Goal: Communication & Community: Answer question/provide support

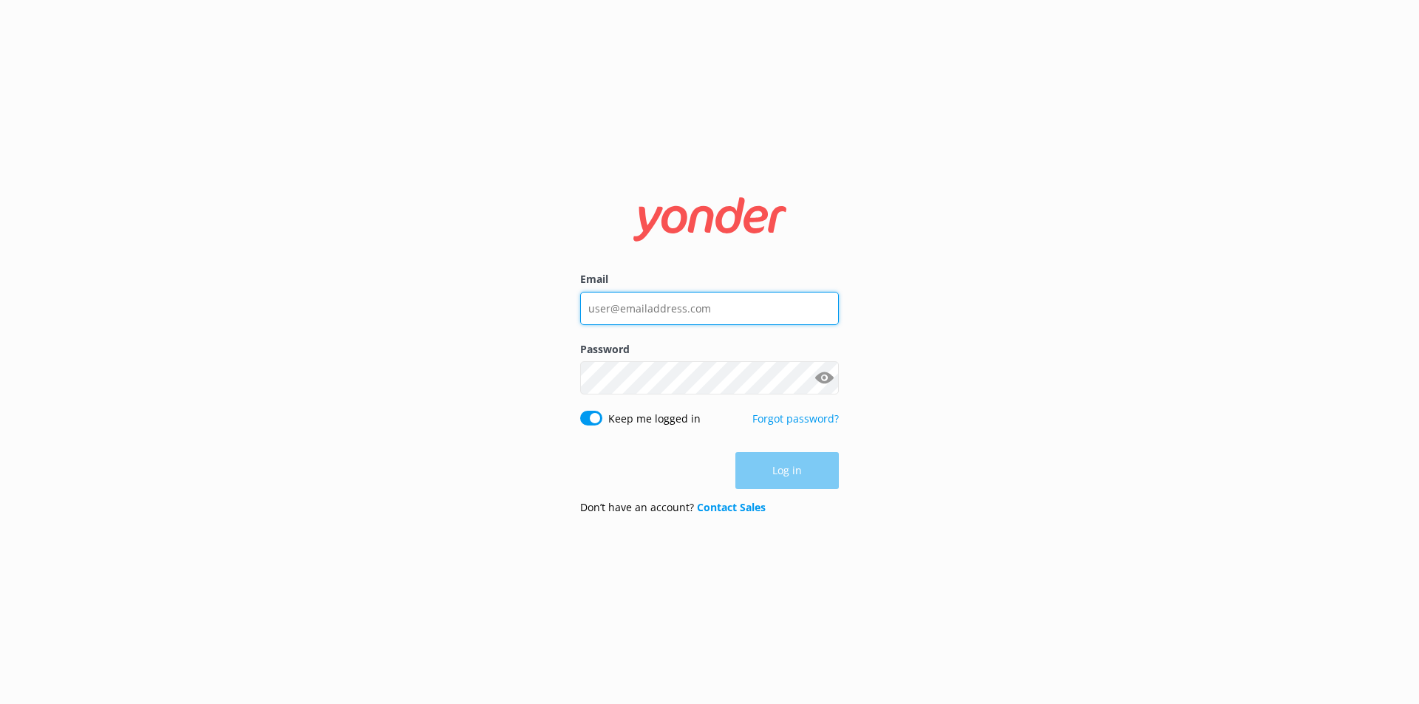
type input "[EMAIL_ADDRESS][DOMAIN_NAME]"
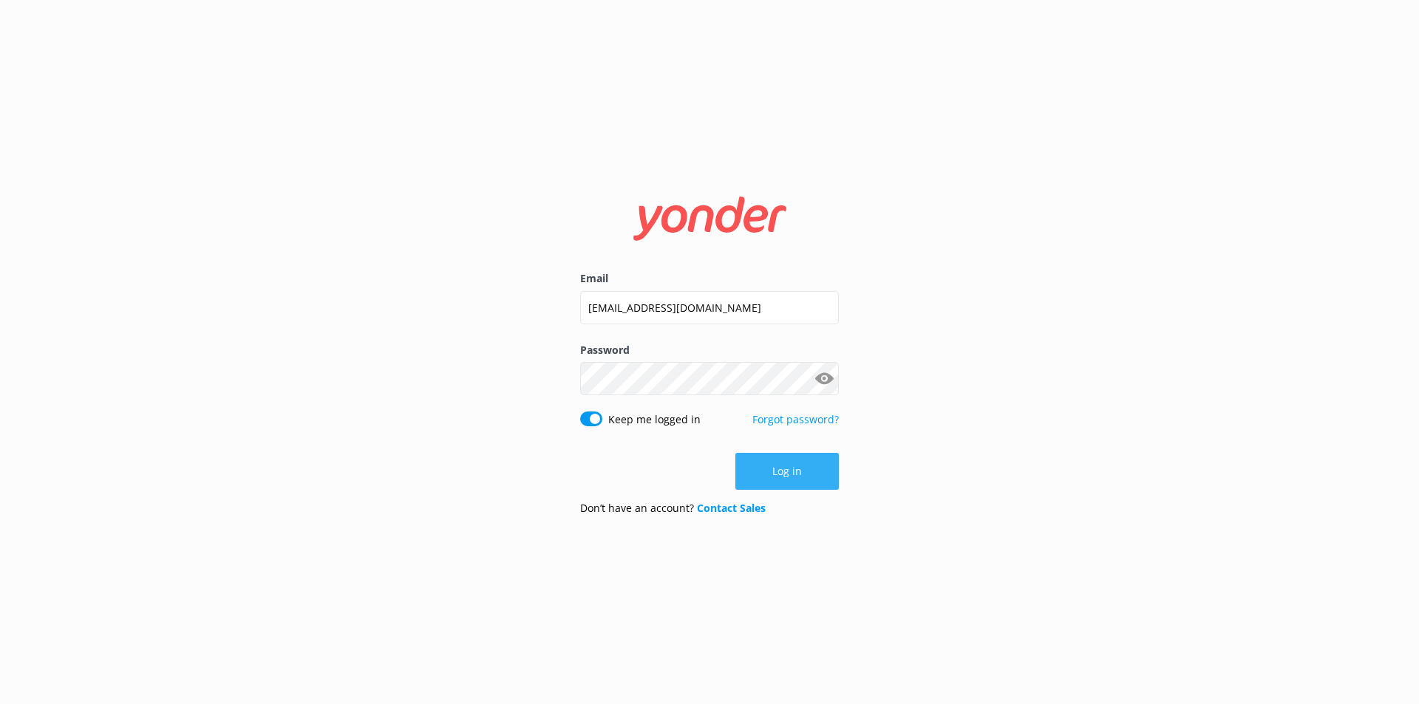
click at [821, 472] on button "Log in" at bounding box center [786, 471] width 103 height 37
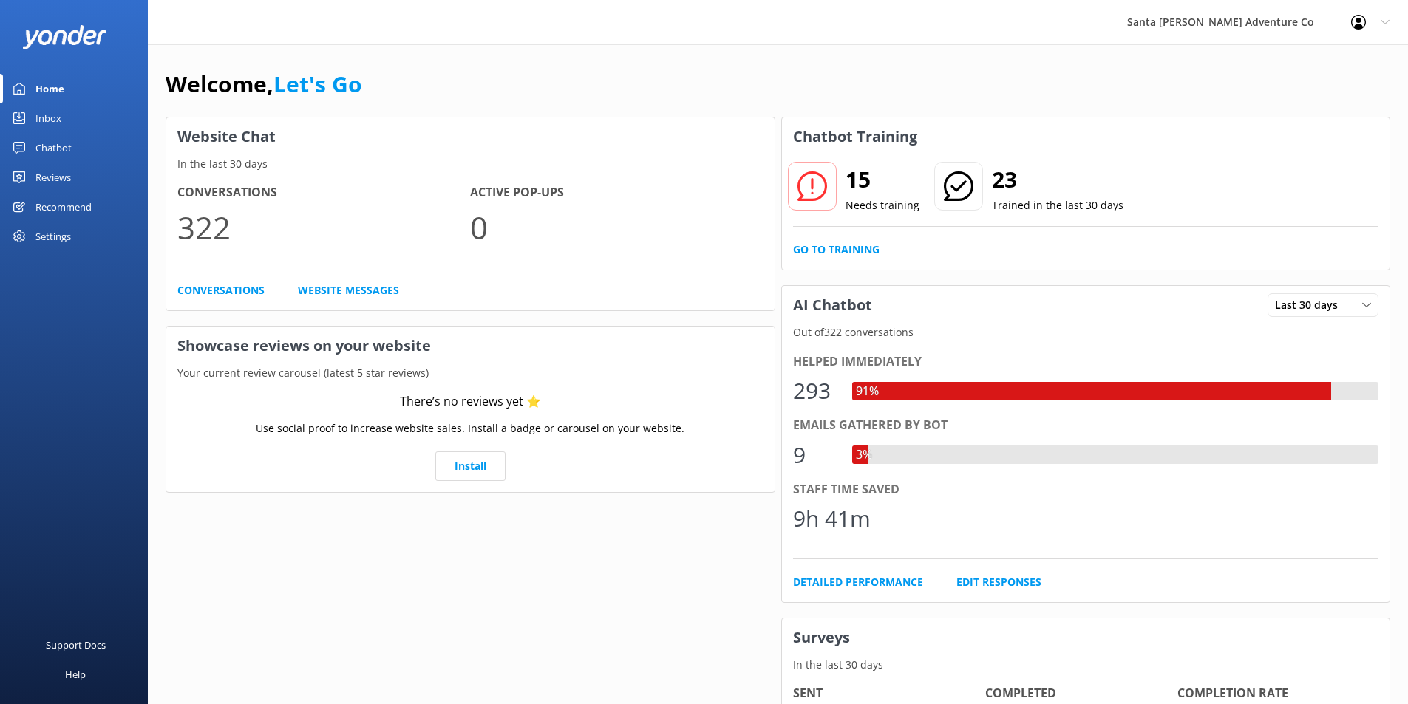
click at [44, 121] on div "Inbox" at bounding box center [48, 118] width 26 height 30
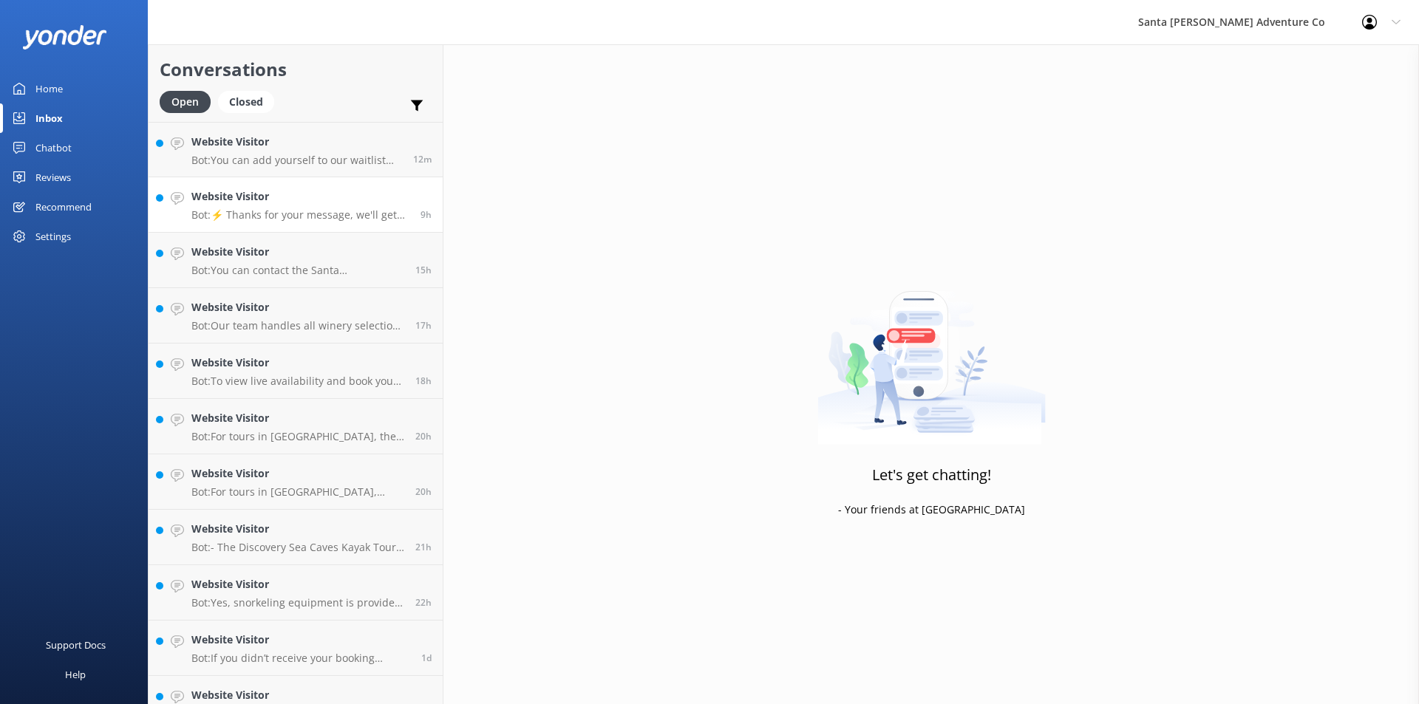
click at [302, 220] on p "Bot: ⚡ Thanks for your message, we'll get back to you as soon as we can. You're…" at bounding box center [300, 214] width 218 height 13
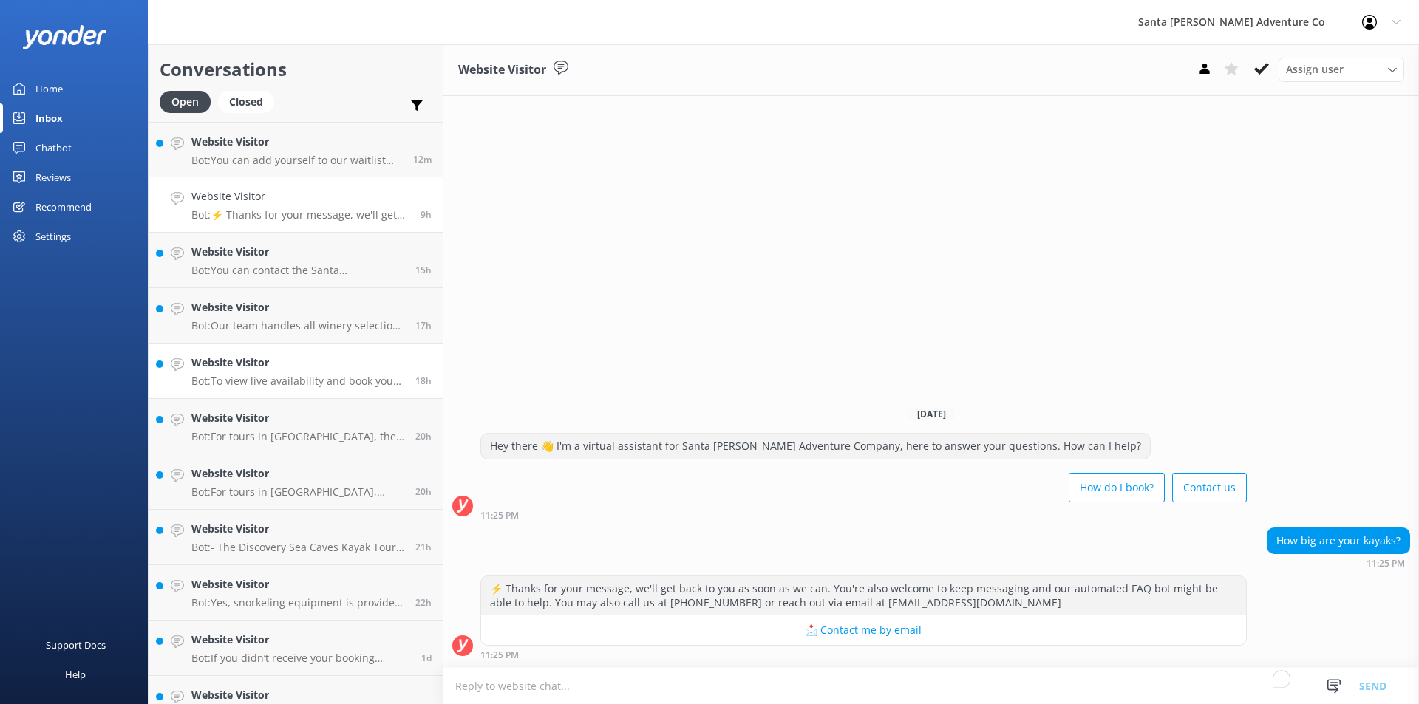
click at [319, 392] on link "Website Visitor Bot: To view live availability and book your Santa [PERSON_NAME…" at bounding box center [296, 371] width 294 height 55
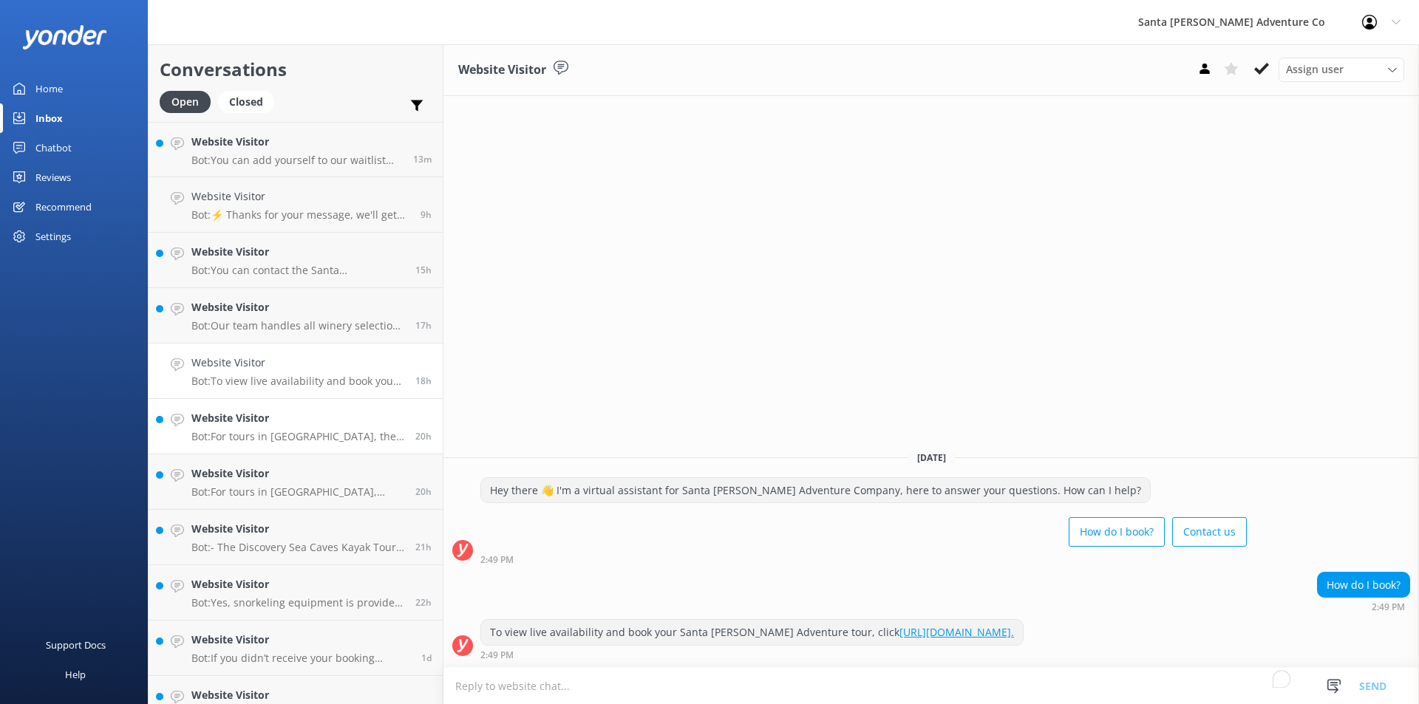
click at [307, 436] on p "Bot: For tours in [GEOGRAPHIC_DATA], the storage bins at Scorpion Anchorage are…" at bounding box center [297, 436] width 213 height 13
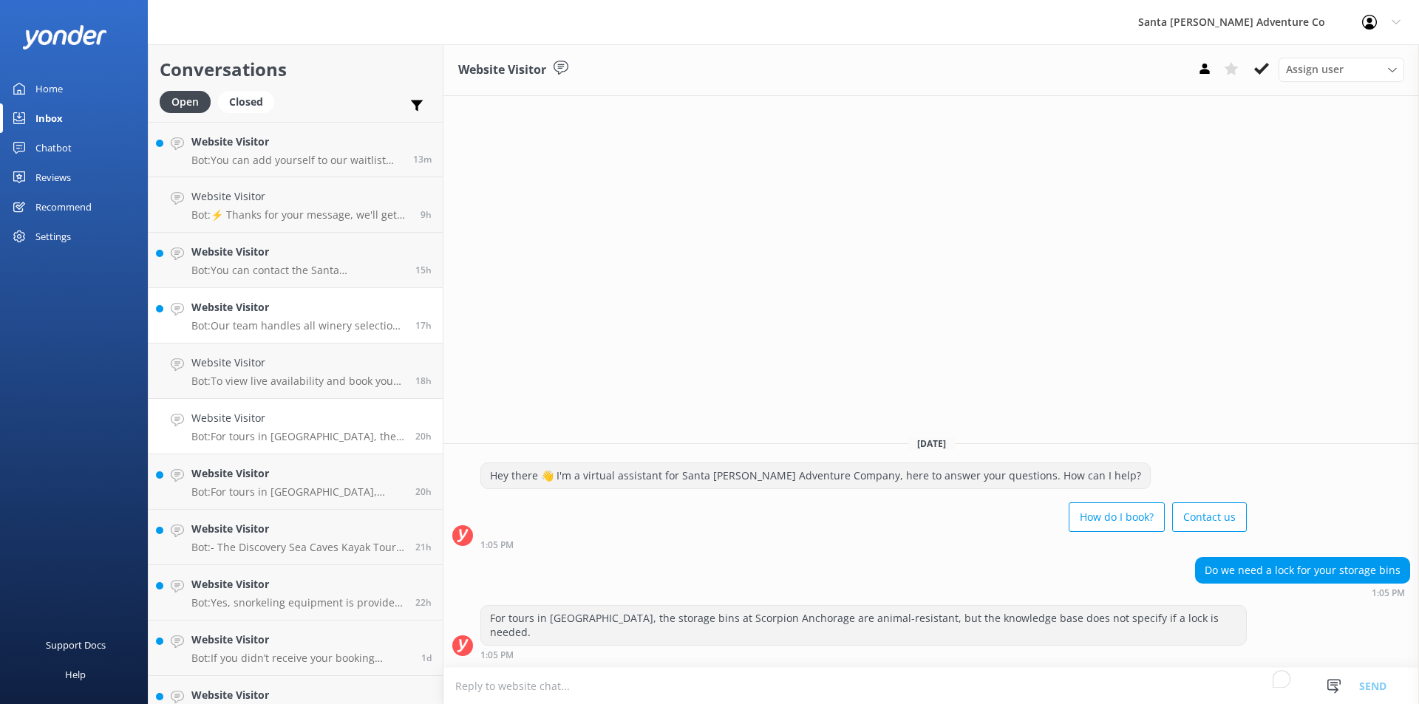
click at [290, 341] on link "Website Visitor Bot: Our team handles all winery selections and reservations, p…" at bounding box center [296, 315] width 294 height 55
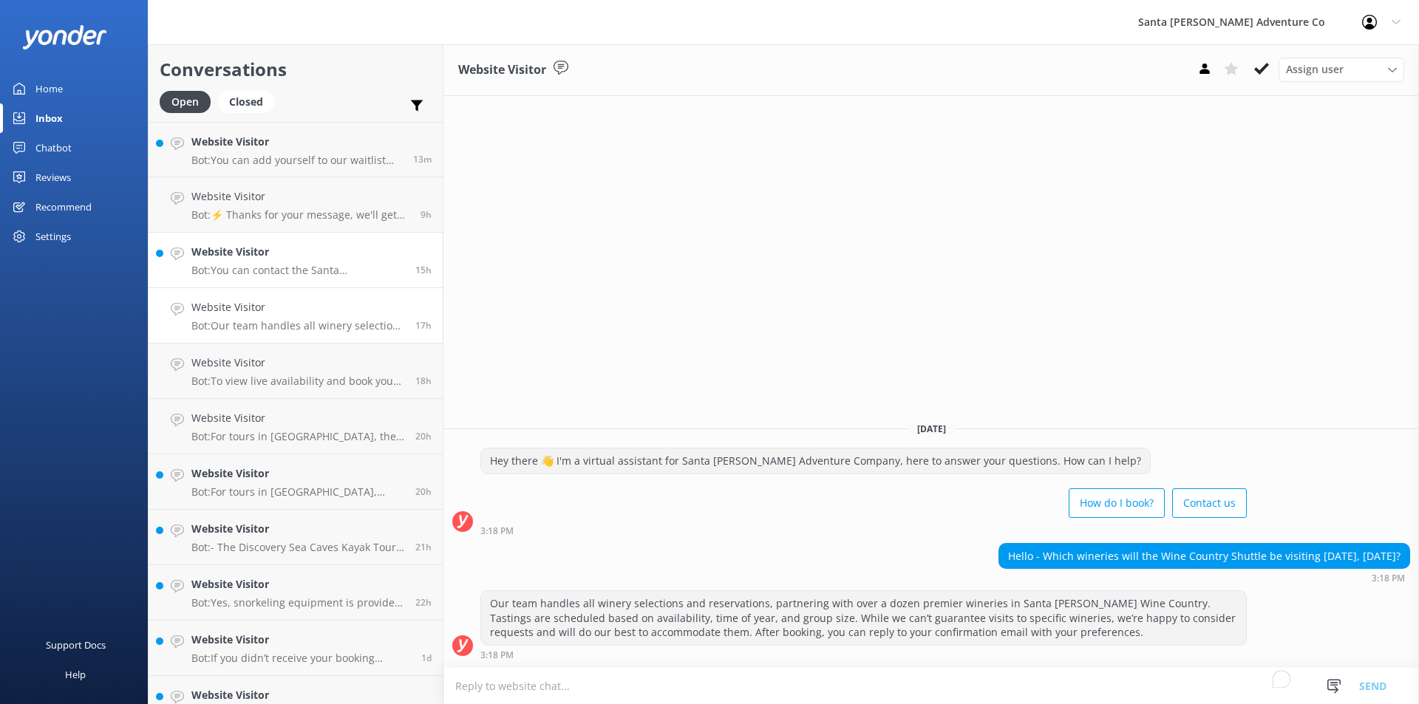
click at [291, 269] on p "Bot: You can contact the Santa [PERSON_NAME] Adventure Co. team at [PHONE_NUMBE…" at bounding box center [297, 270] width 213 height 13
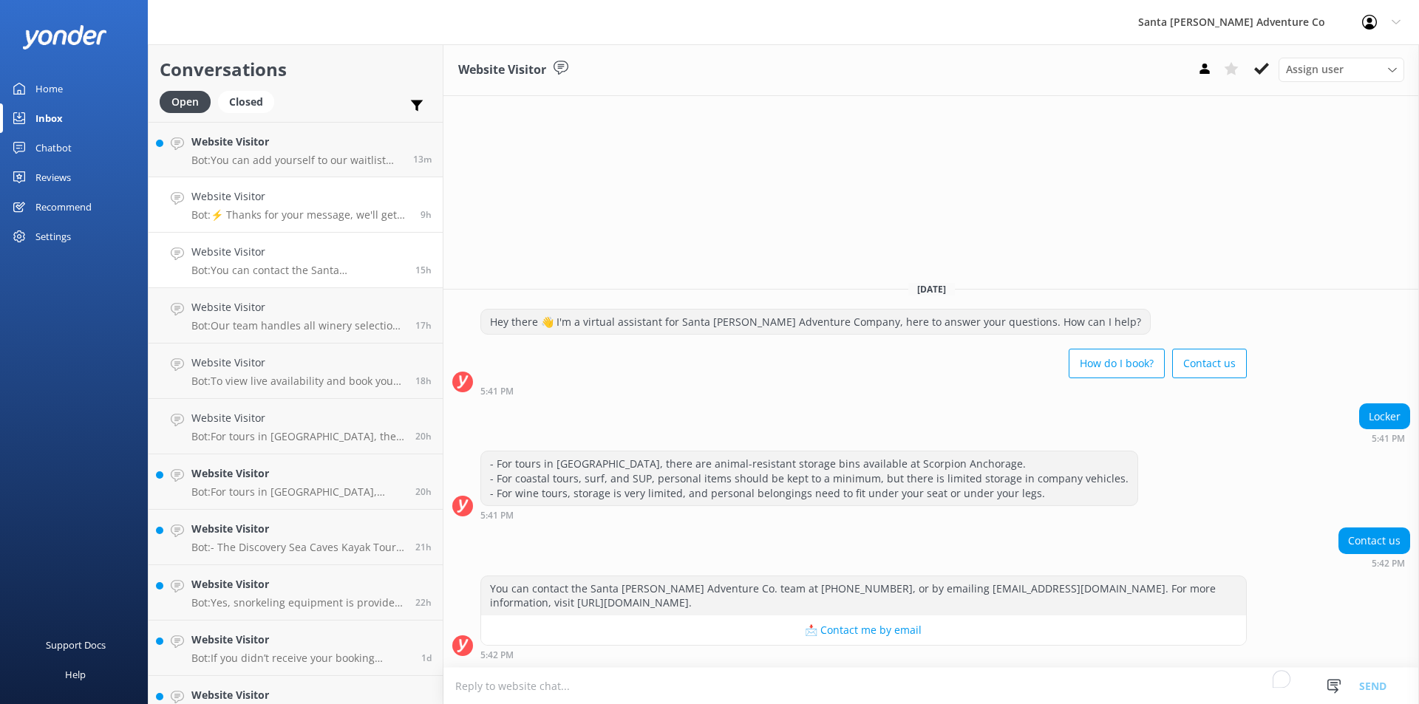
click at [283, 204] on h4 "Website Visitor" at bounding box center [300, 196] width 218 height 16
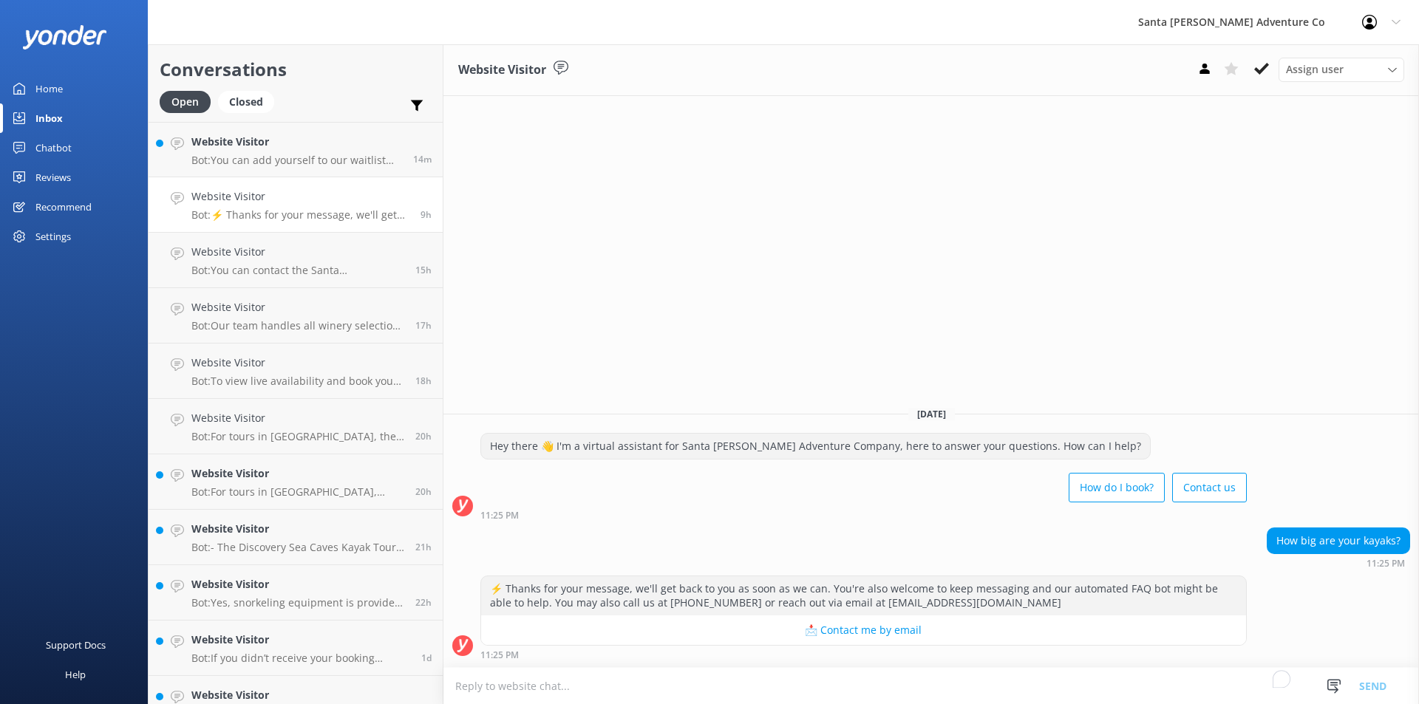
click at [838, 697] on textarea "To enrich screen reader interactions, please activate Accessibility in Grammarl…" at bounding box center [931, 686] width 976 height 36
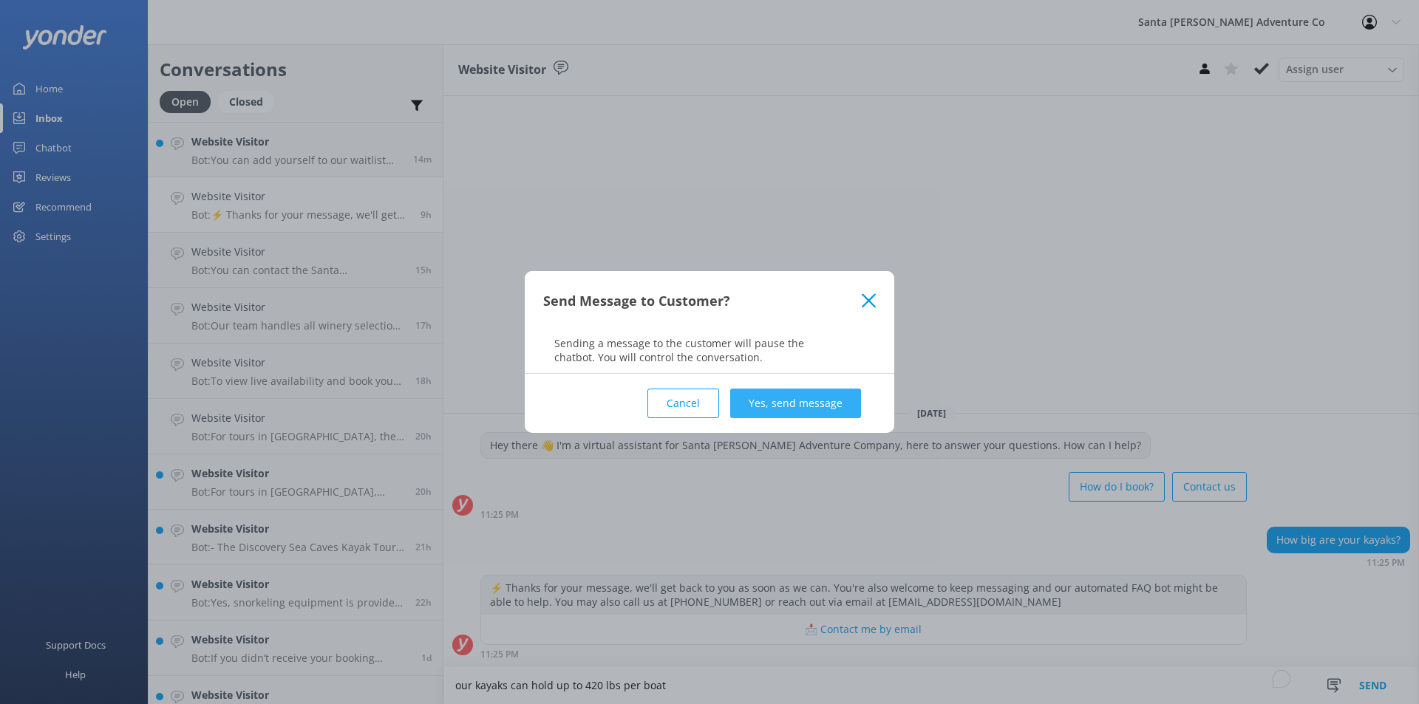
type textarea "our kayaks can hold up to 420 lbs per boat"
click at [775, 401] on button "Yes, send message" at bounding box center [795, 404] width 131 height 30
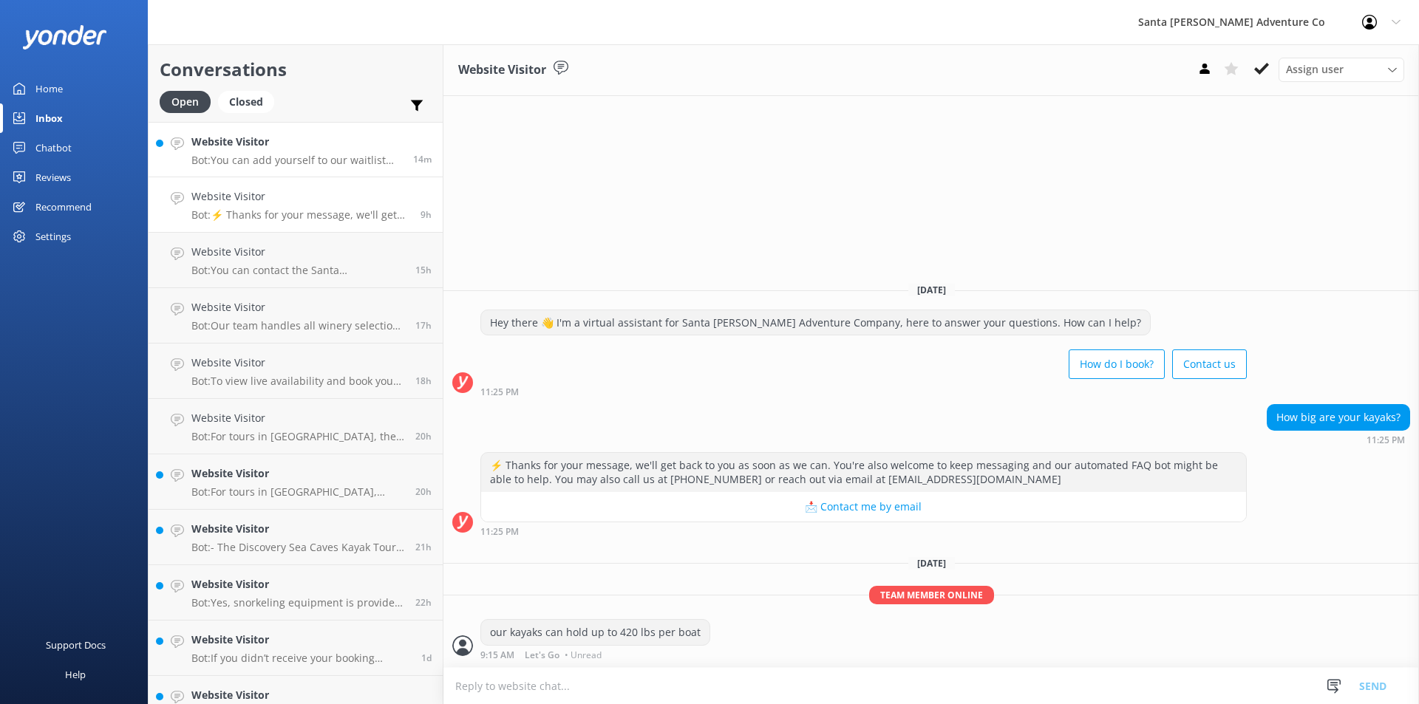
click at [273, 160] on p "Bot: You can add yourself to our waitlist via the booking system on our website…" at bounding box center [296, 160] width 211 height 13
